Goal: Information Seeking & Learning: Learn about a topic

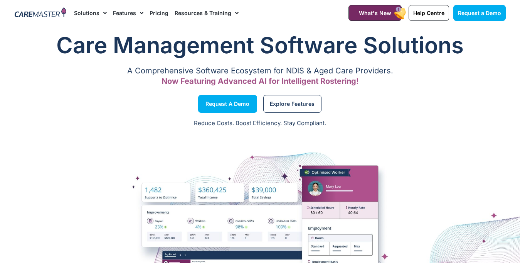
click at [157, 12] on link "Pricing" at bounding box center [159, 13] width 19 height 26
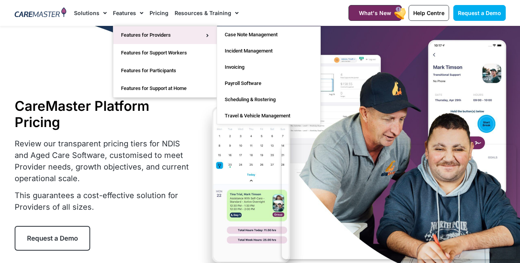
click at [143, 35] on link "Features for Providers" at bounding box center [164, 35] width 103 height 18
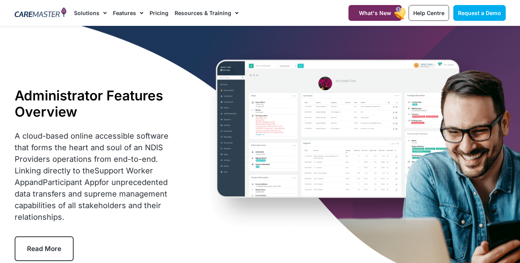
click at [139, 13] on span "Menu" at bounding box center [139, 13] width 7 height 13
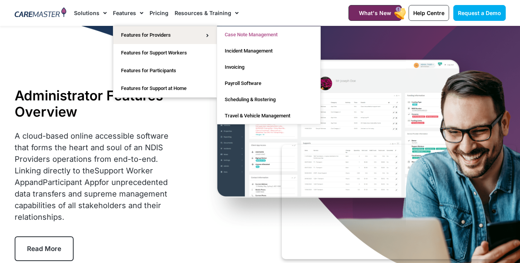
click at [267, 35] on link "Case Note Management" at bounding box center [268, 35] width 103 height 16
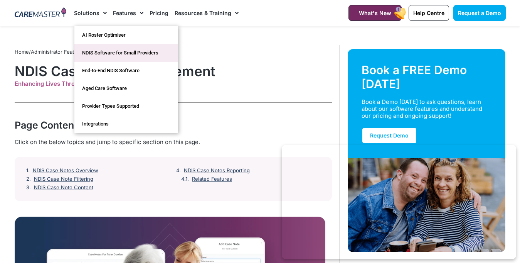
click at [108, 54] on link "NDIS Software for Small Providers" at bounding box center [125, 53] width 103 height 18
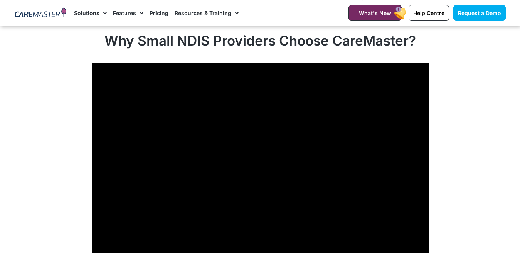
scroll to position [2611, 0]
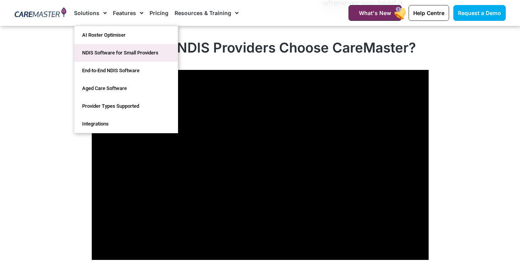
click at [106, 44] on link "NDIS Software for Small Providers" at bounding box center [125, 53] width 103 height 18
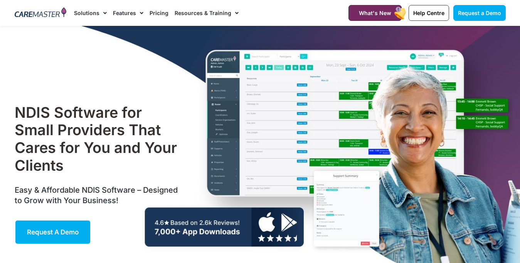
click at [157, 12] on link "Pricing" at bounding box center [159, 13] width 19 height 26
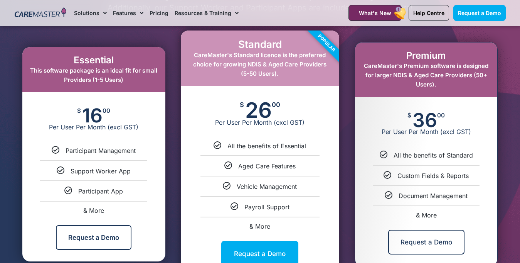
scroll to position [391, 0]
